Goal: Task Accomplishment & Management: Use online tool/utility

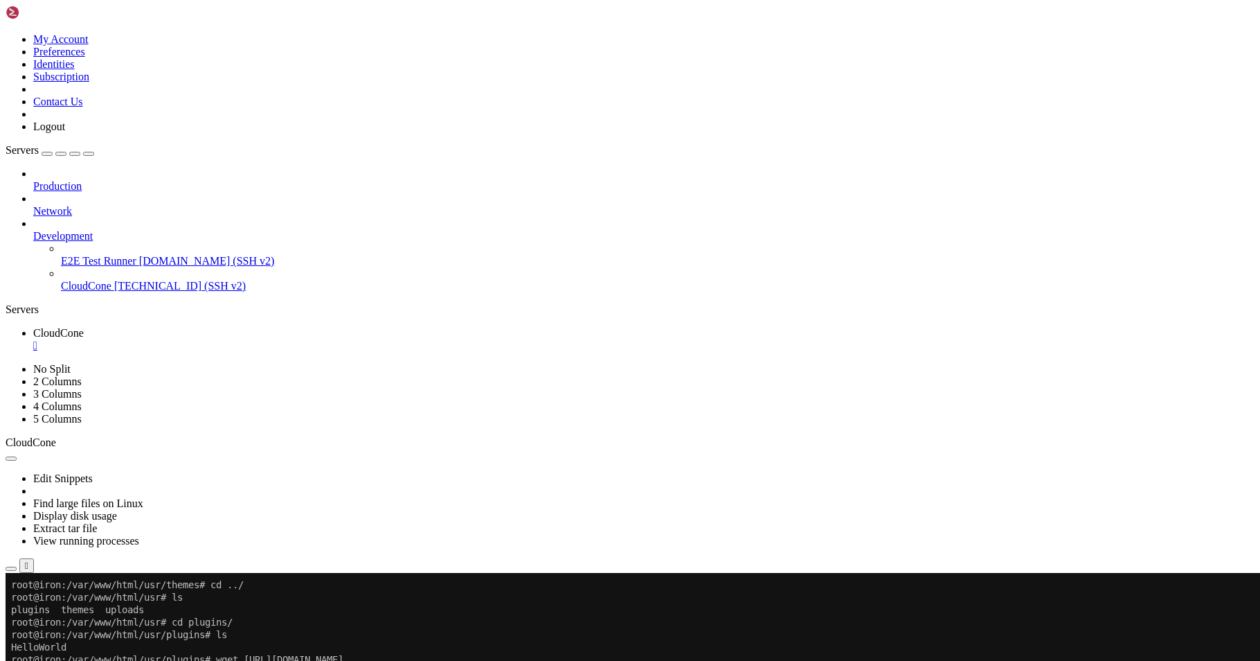
click at [11, 569] on icon "button" at bounding box center [11, 569] width 0 height 0
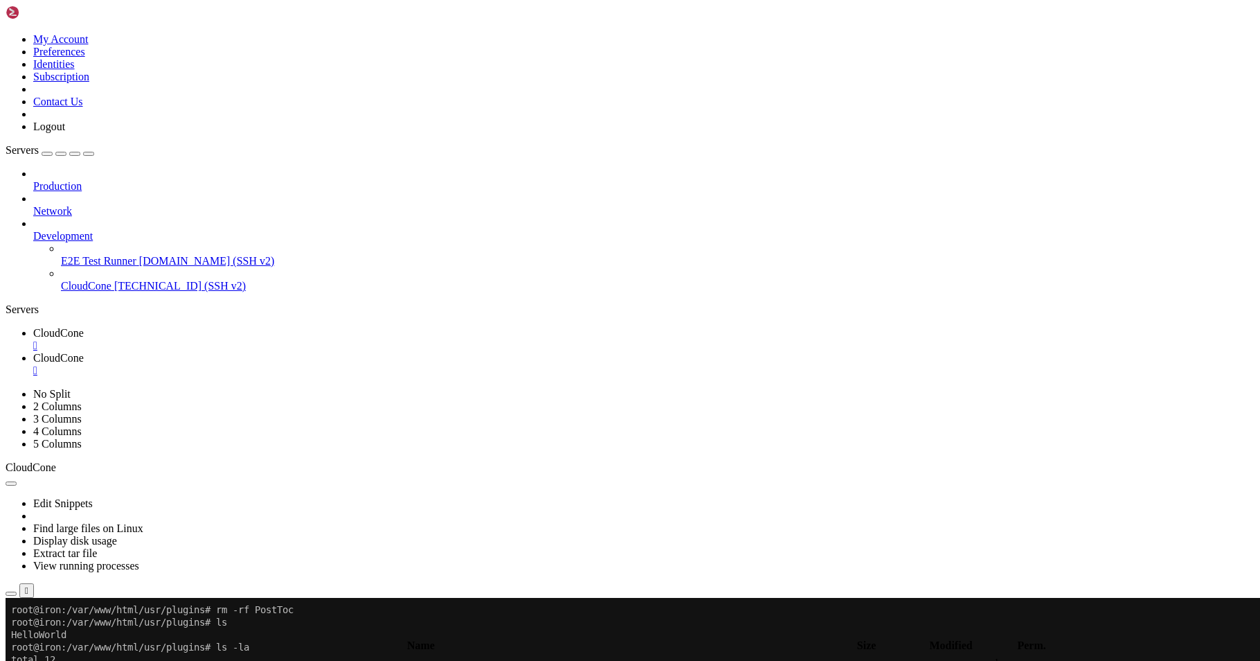
click at [11, 633] on icon "button" at bounding box center [11, 633] width 0 height 0
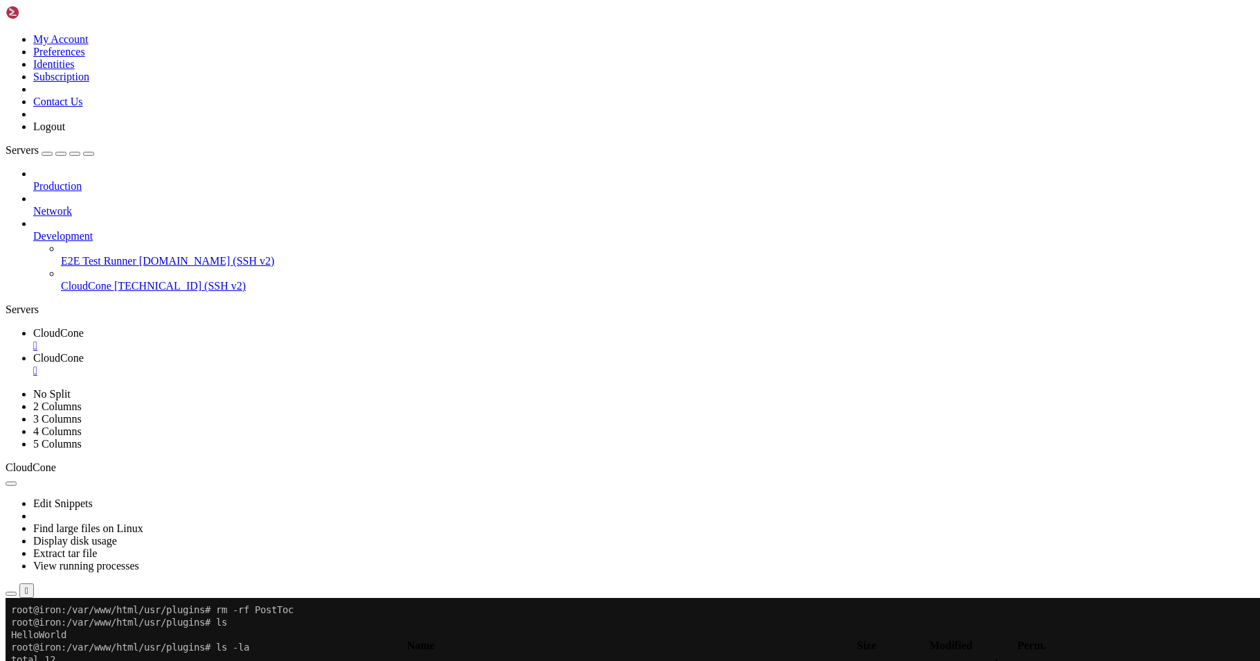
type input "/var/www/html/usr/plugins"
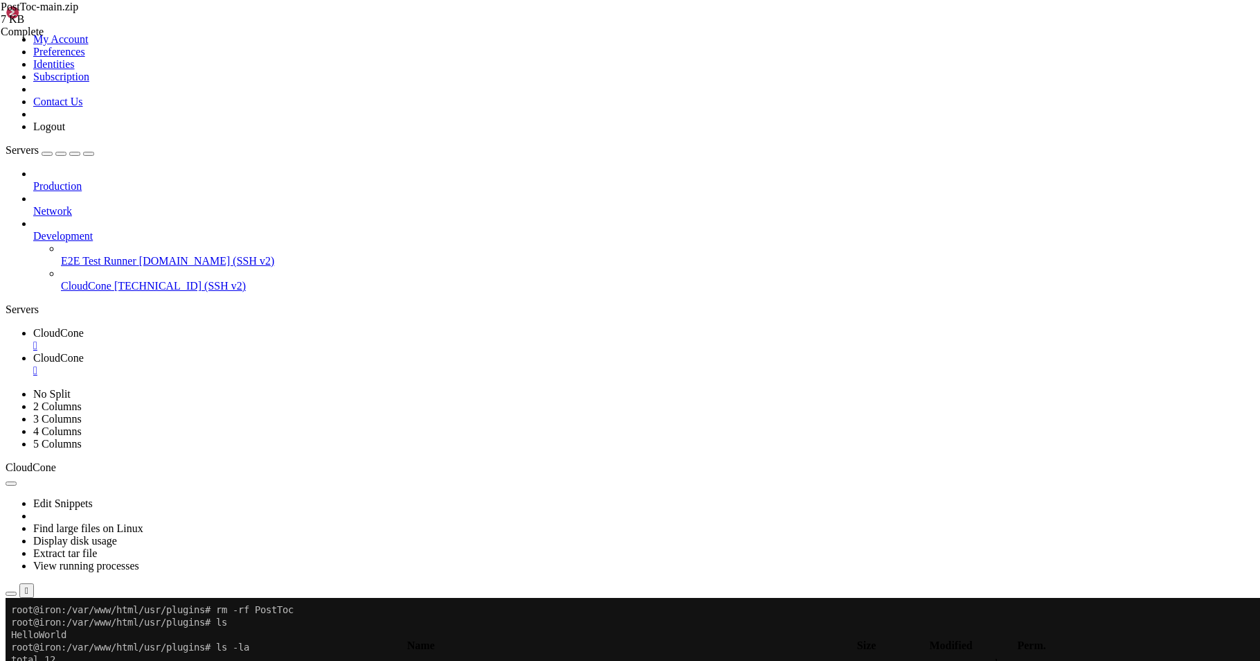
click at [82, 327] on span "CloudCone" at bounding box center [58, 333] width 51 height 12
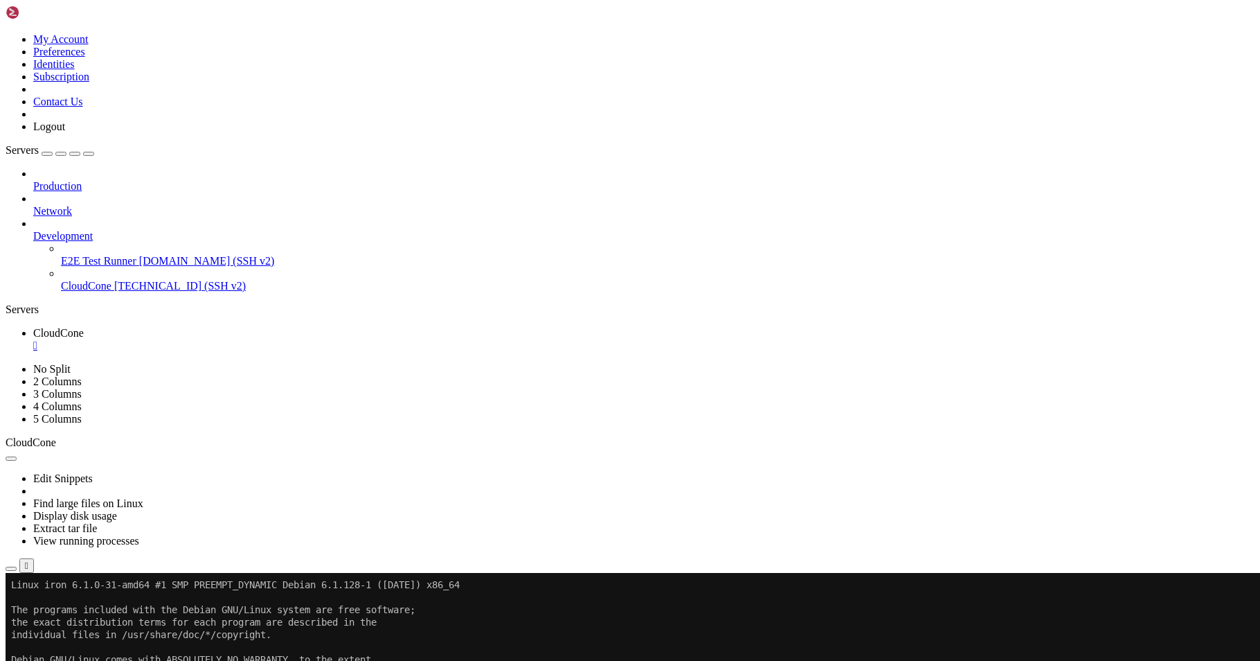
click at [17, 567] on button "button" at bounding box center [11, 569] width 11 height 4
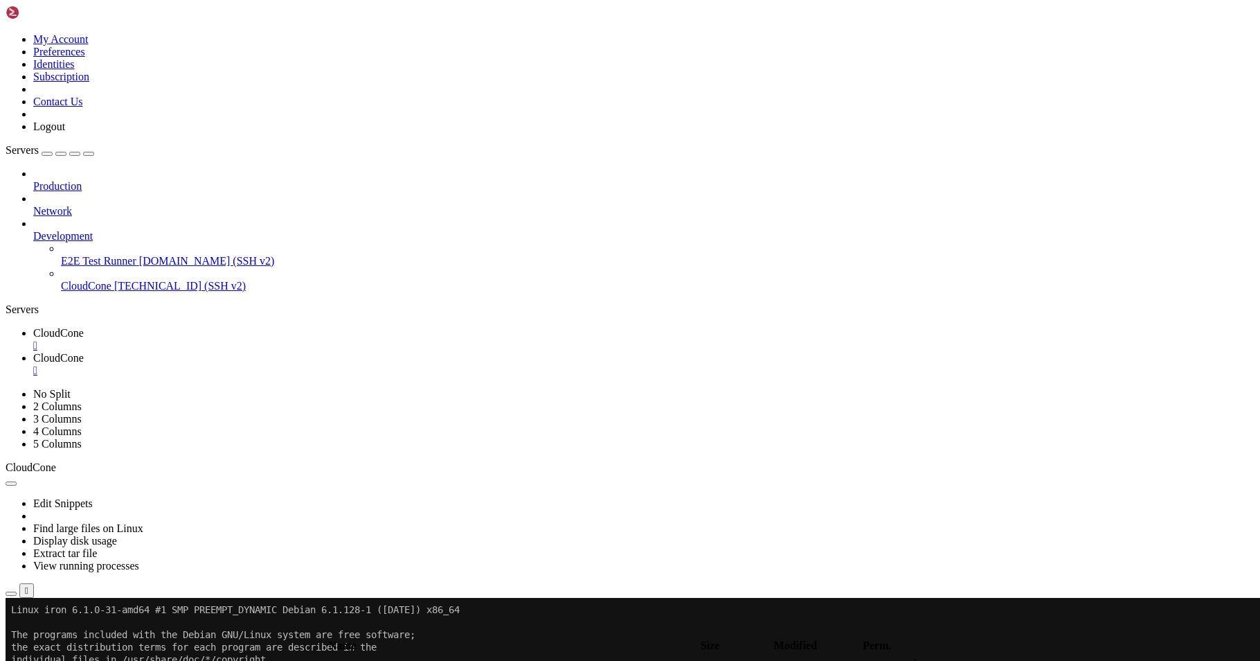
click at [11, 633] on icon "button" at bounding box center [11, 633] width 0 height 0
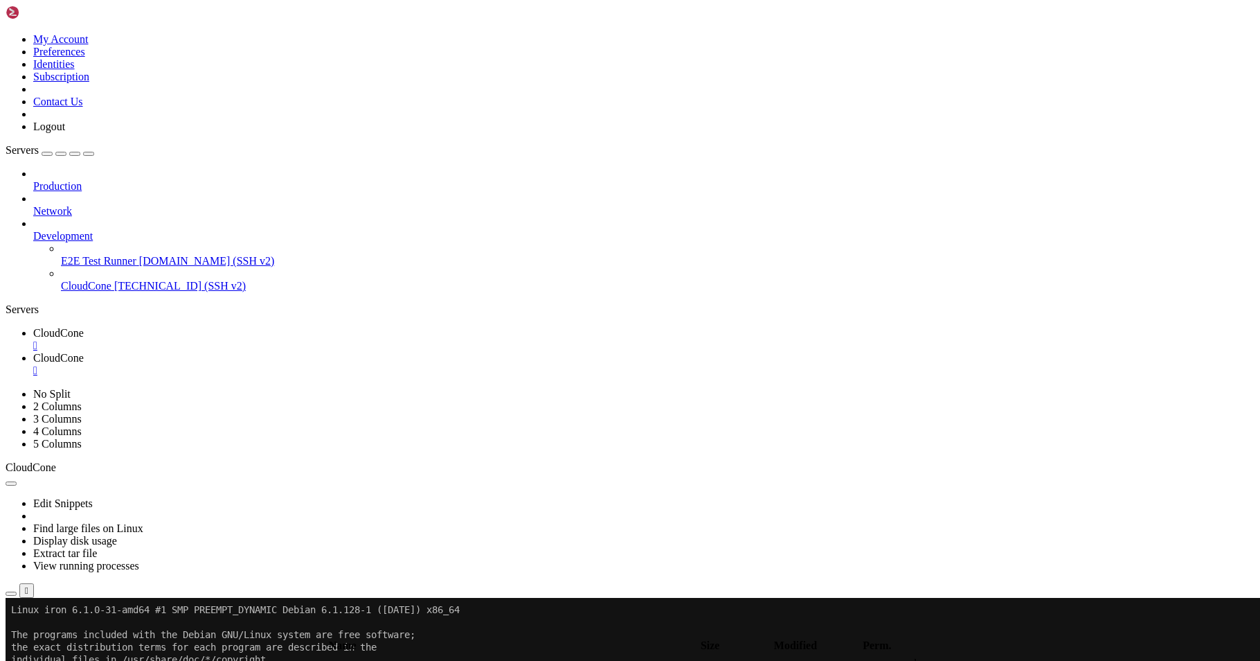
type input "/var/www/html/usr/themes"
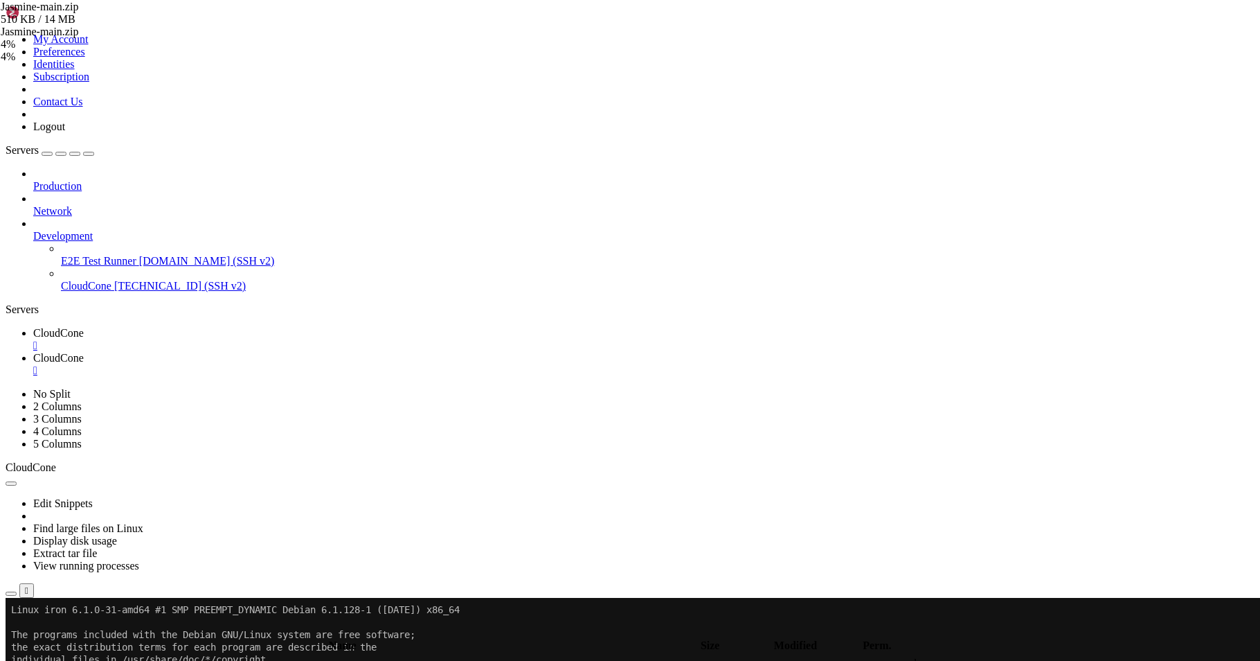
click at [142, 623] on input "/var/www/html/usr/themes" at bounding box center [80, 630] width 123 height 15
click at [235, 327] on link "CloudCone " at bounding box center [644, 339] width 1222 height 25
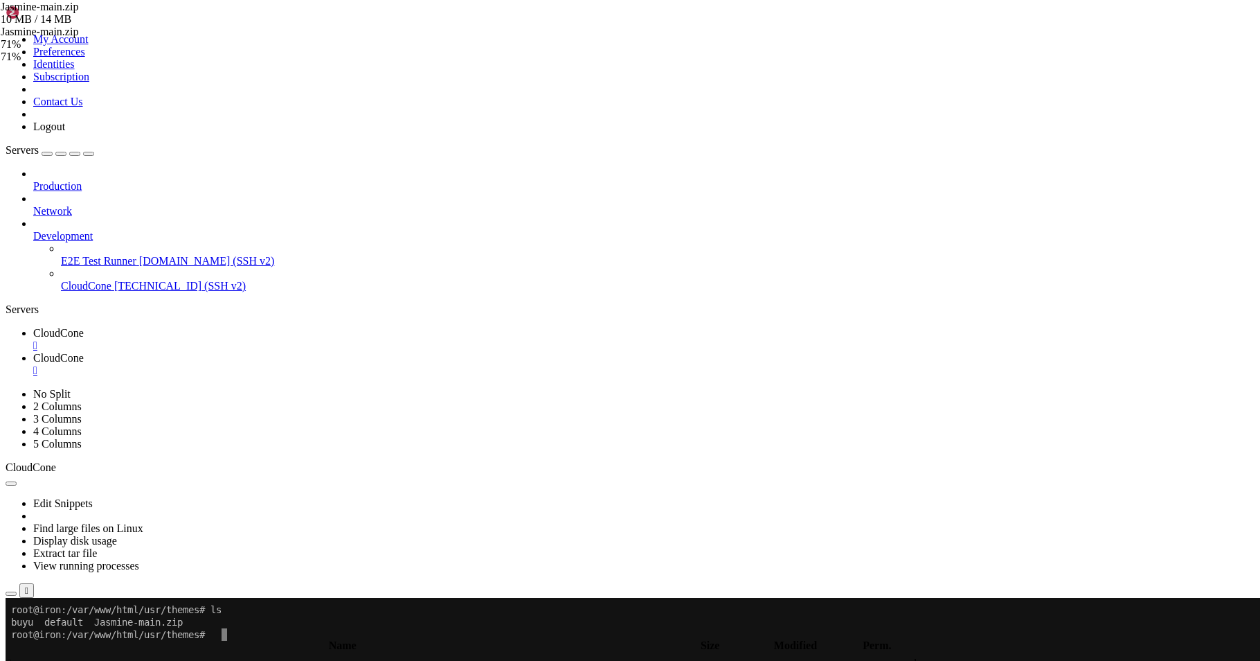
click at [314, 352] on link "CloudCone " at bounding box center [644, 364] width 1222 height 25
click at [230, 327] on link "CloudCone " at bounding box center [644, 339] width 1222 height 25
